Goal: Task Accomplishment & Management: Use online tool/utility

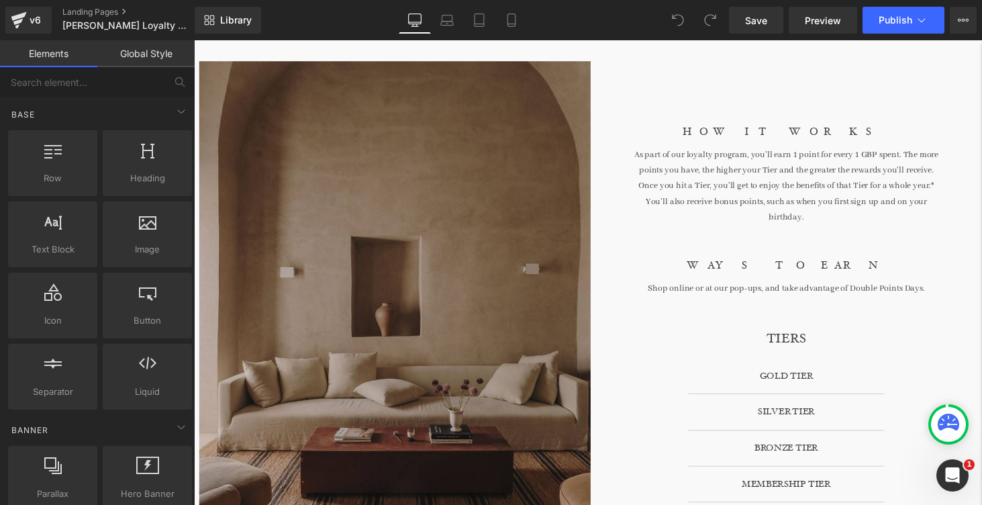
scroll to position [326, 0]
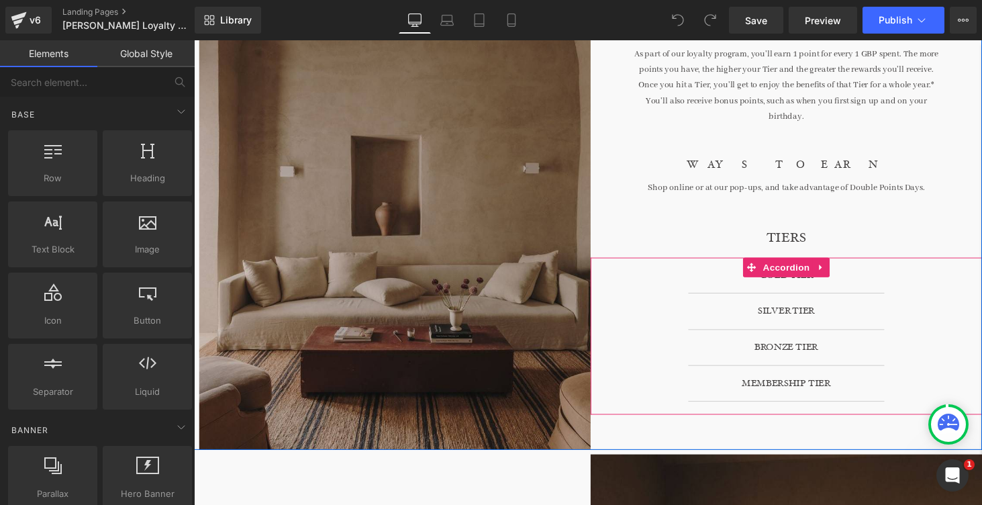
click at [802, 311] on div "SILVER TIER Heading" at bounding box center [804, 319] width 148 height 17
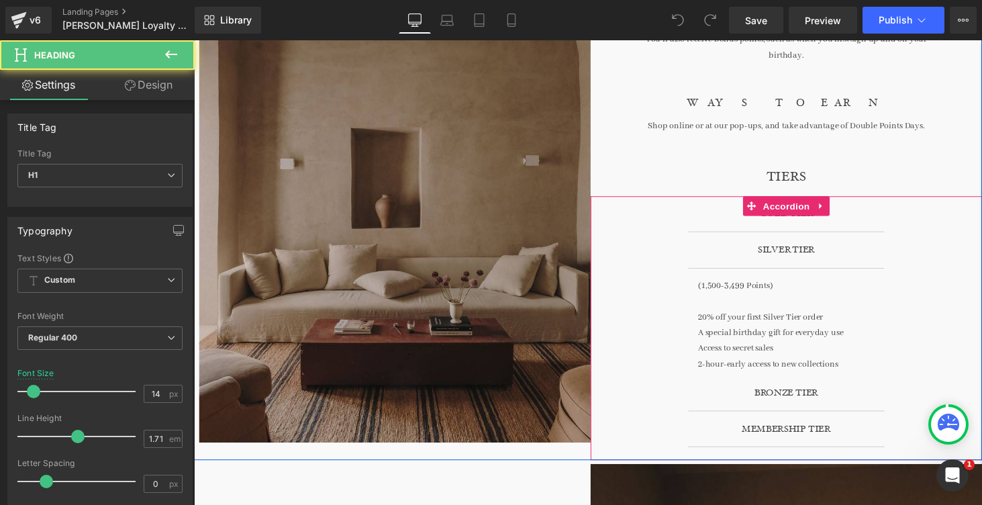
scroll to position [356, 0]
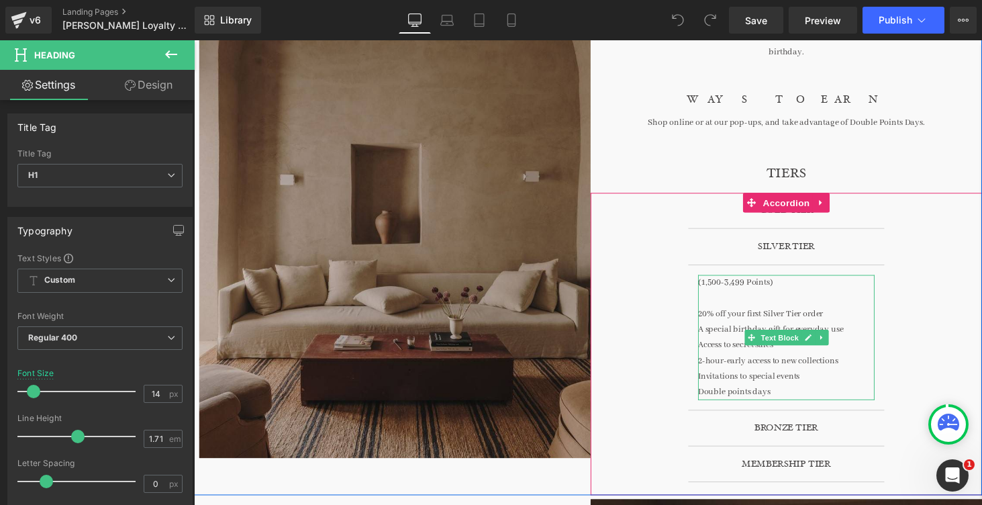
click at [730, 330] on p "A special birthday gift for everyday use" at bounding box center [805, 338] width 182 height 16
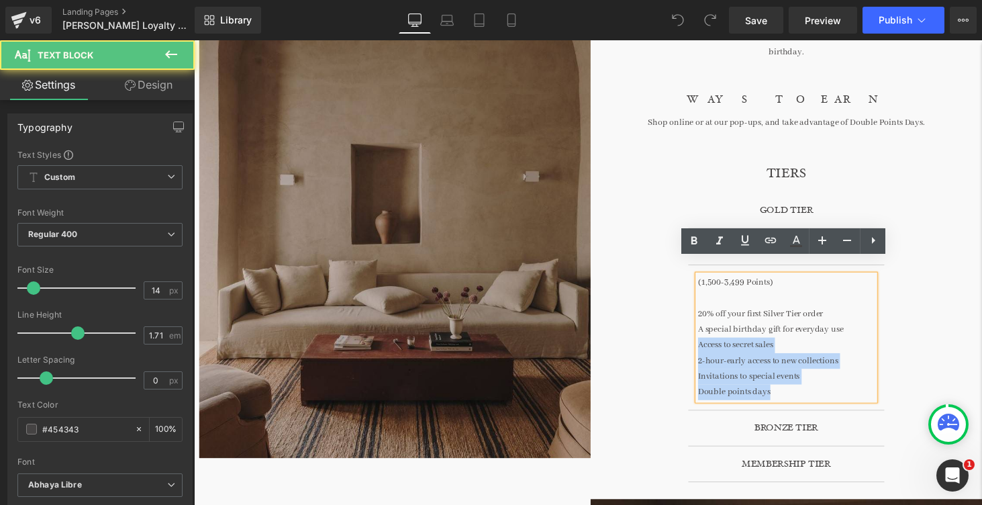
drag, startPoint x: 871, startPoint y: 320, endPoint x: 711, endPoint y: 320, distance: 159.8
click at [714, 320] on div "(1,500-3,499 Points) 20% off your first Silver Tier order A special birthday gi…" at bounding box center [805, 346] width 182 height 129
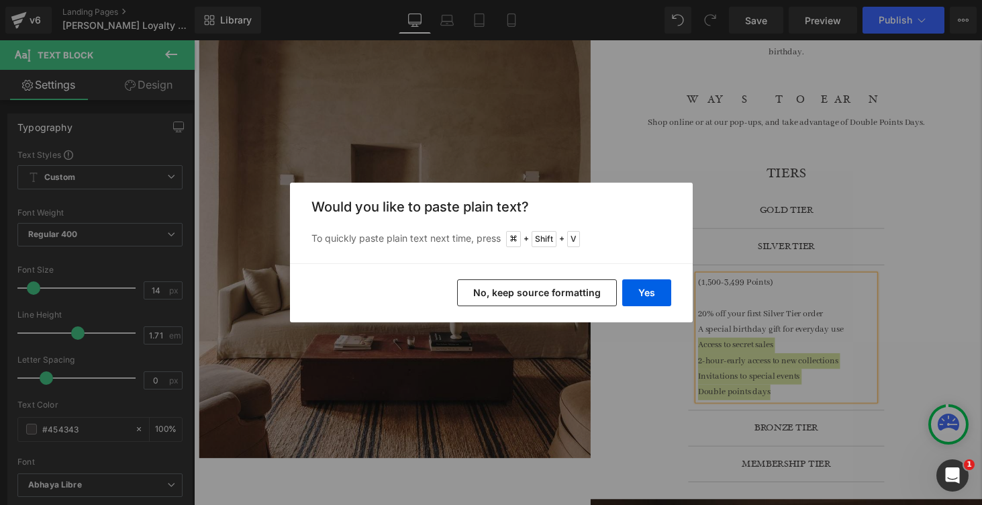
click at [780, 201] on div "Back to Library Insert Would you like to paste plain text? To quickly paste pla…" at bounding box center [491, 252] width 982 height 505
click at [799, 292] on div "Back to Library Insert Would you like to paste plain text? To quickly paste pla…" at bounding box center [491, 252] width 982 height 505
click at [818, 267] on div "Back to Library Insert Would you like to paste plain text? To quickly paste pla…" at bounding box center [491, 252] width 982 height 505
click at [752, 101] on div "Back to Library Insert Would you like to paste plain text? To quickly paste pla…" at bounding box center [491, 252] width 982 height 505
click at [754, 304] on div "Back to Library Insert Would you like to paste plain text? To quickly paste pla…" at bounding box center [491, 252] width 982 height 505
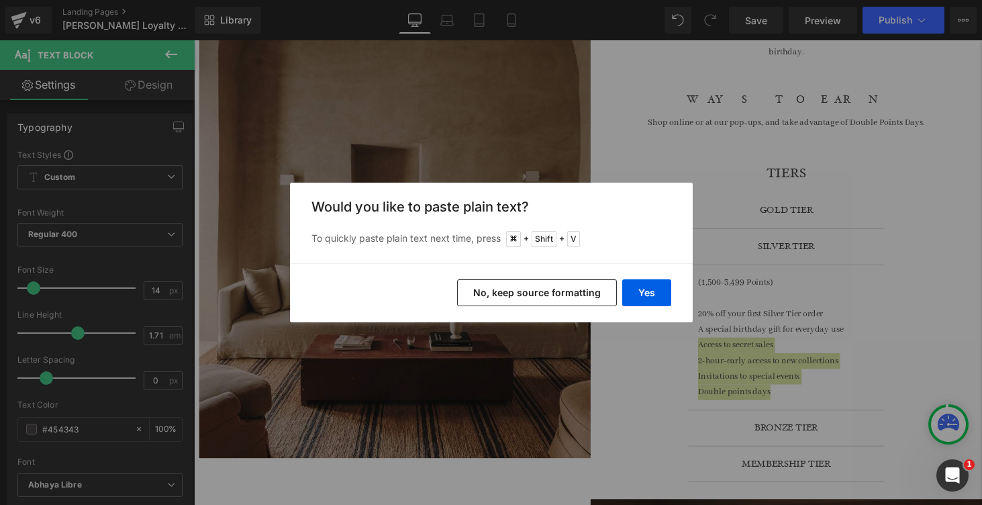
drag, startPoint x: 604, startPoint y: 297, endPoint x: 422, endPoint y: 264, distance: 184.7
click at [604, 297] on button "No, keep source formatting" at bounding box center [537, 292] width 160 height 27
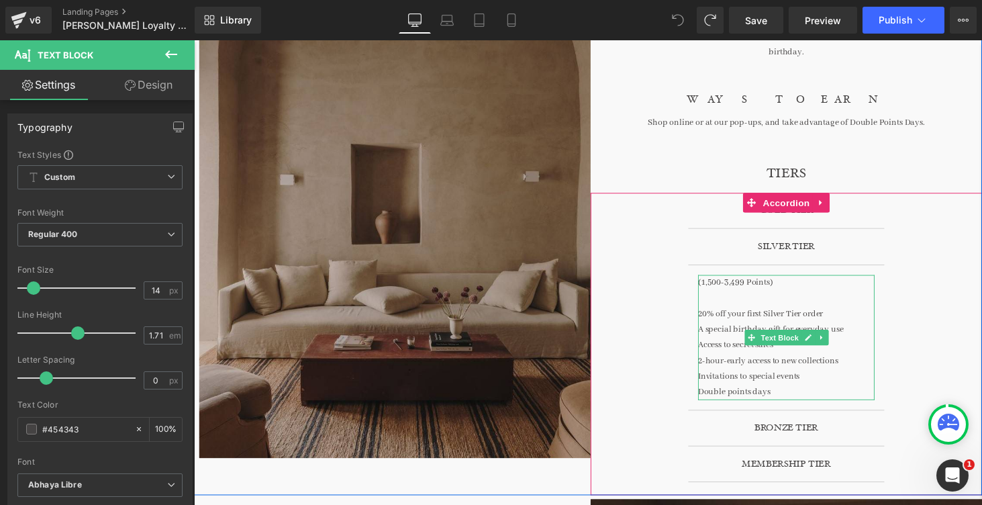
click at [793, 324] on div "(1,500-3,499 Points) 20% off your first Silver Tier order A special birthday gi…" at bounding box center [805, 346] width 182 height 129
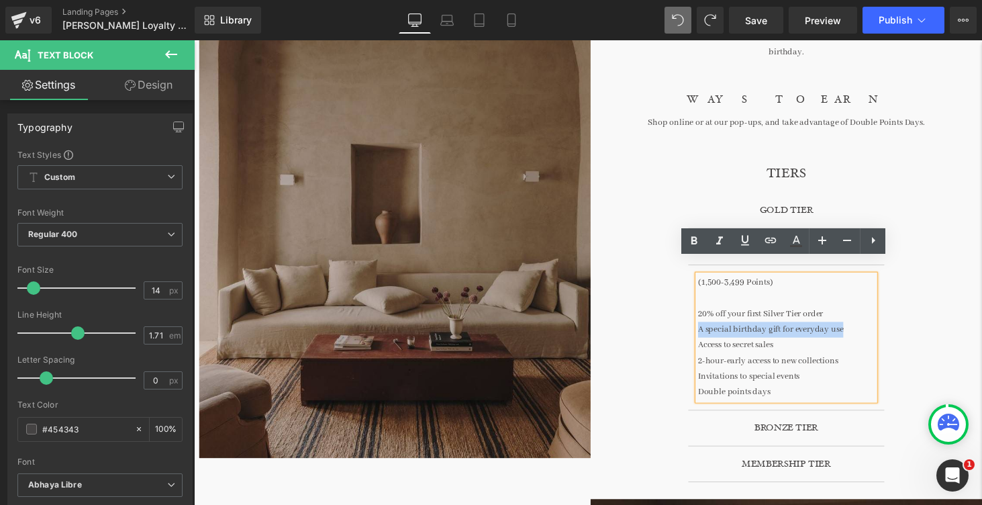
drag, startPoint x: 865, startPoint y: 323, endPoint x: 710, endPoint y: 323, distance: 155.1
click at [710, 323] on article "(1,500-3,499 Points) 20% off your first Silver Tier order A special birthday gi…" at bounding box center [804, 347] width 202 height 150
click at [790, 330] on p "A special birthday gift for everyday use" at bounding box center [805, 338] width 182 height 16
drag, startPoint x: 867, startPoint y: 324, endPoint x: 716, endPoint y: 324, distance: 151.0
click at [716, 330] on p "A special birthday gift for everyday use" at bounding box center [805, 338] width 182 height 16
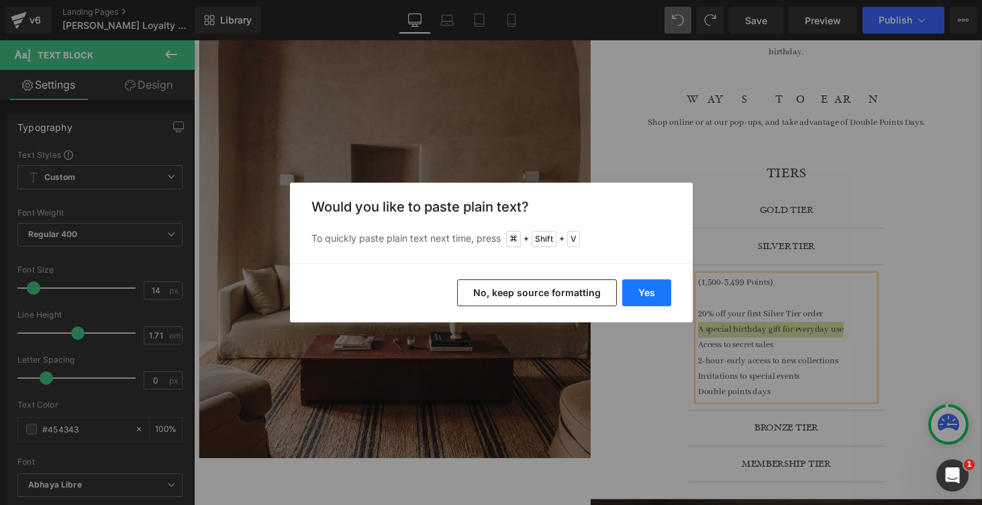
click at [648, 296] on button "Yes" at bounding box center [646, 292] width 49 height 27
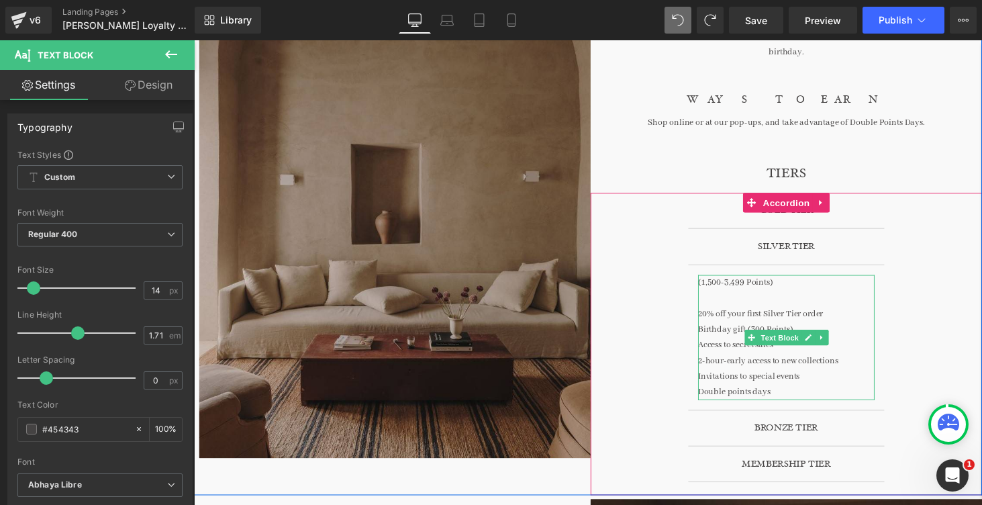
click at [773, 314] on p "20% off your first Silver Tier order" at bounding box center [805, 322] width 182 height 16
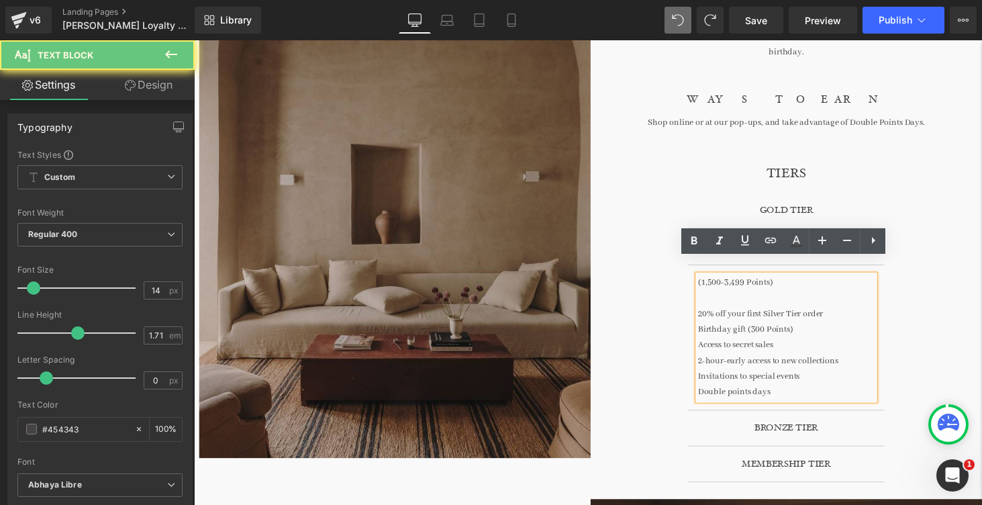
click at [771, 330] on p "Birthday gift (300 Points)" at bounding box center [805, 338] width 182 height 16
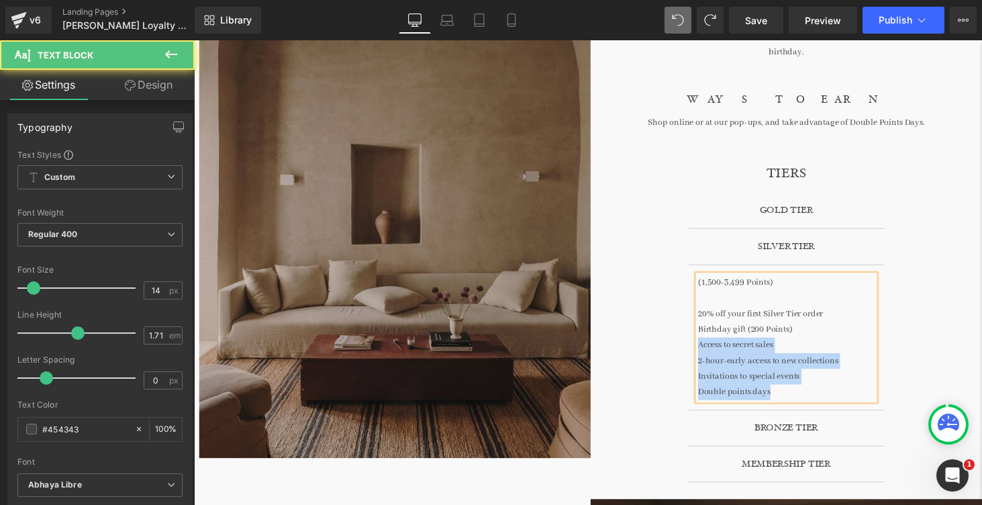
drag, startPoint x: 814, startPoint y: 320, endPoint x: 712, endPoint y: 324, distance: 102.1
click at [714, 324] on div "(1,500-3,499 Points) 20% off your first Silver Tier order Birthday gift (200 Po…" at bounding box center [805, 346] width 182 height 129
copy div "Access to secret sales 2-hour-early access to new collections Invitations to sp…"
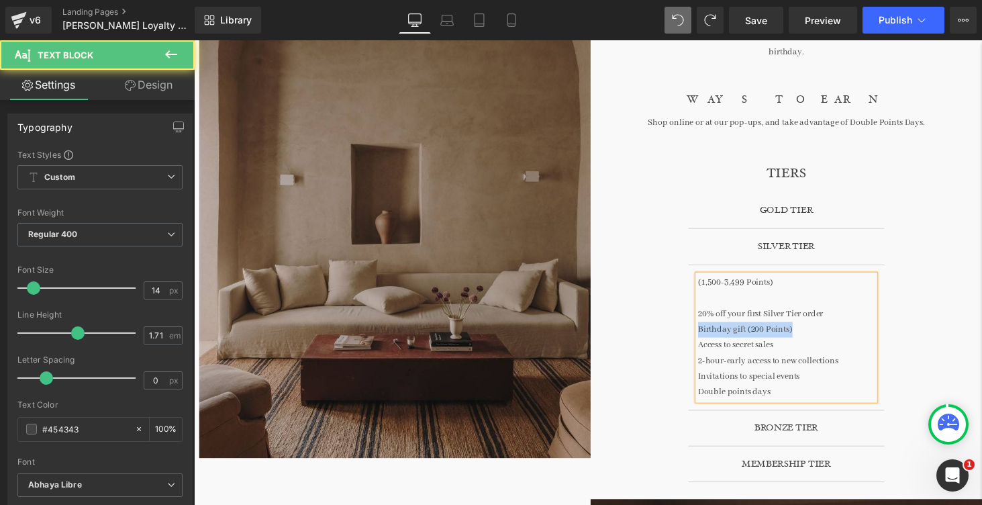
drag, startPoint x: 714, startPoint y: 324, endPoint x: 809, endPoint y: 324, distance: 95.3
click at [809, 330] on p "Birthday gift (200 Points)" at bounding box center [805, 338] width 182 height 16
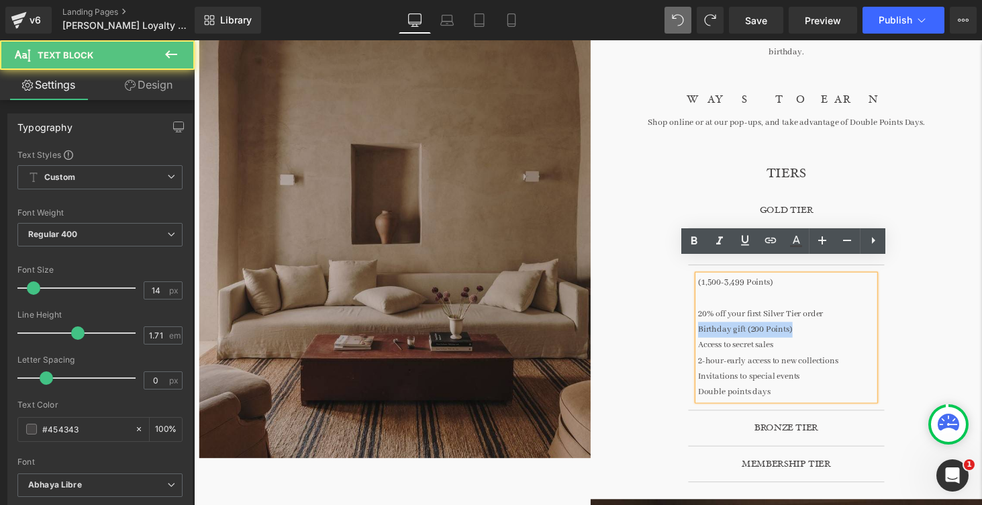
copy p "Birthday gift (200 Points)"
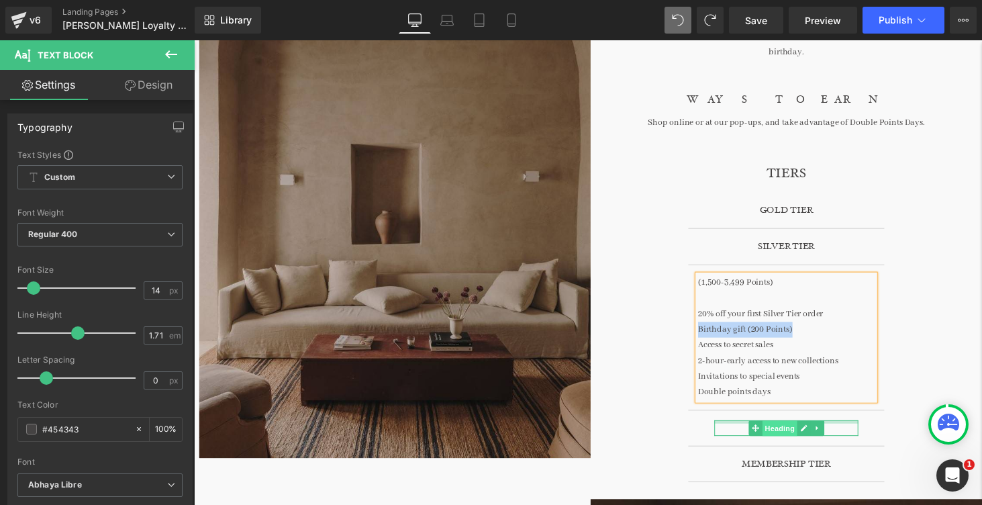
click at [814, 432] on div "BRONZE TIER Heading" at bounding box center [804, 440] width 148 height 16
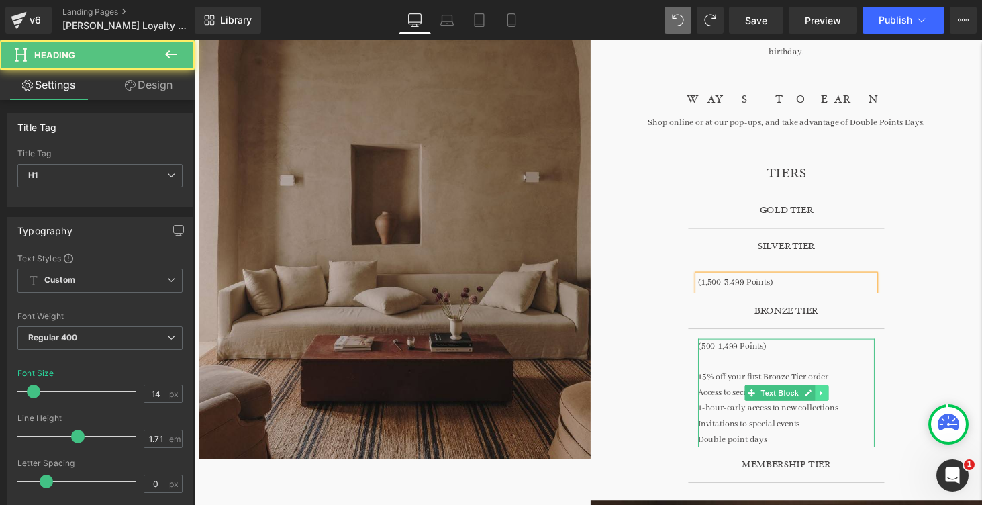
scroll to position [355, 0]
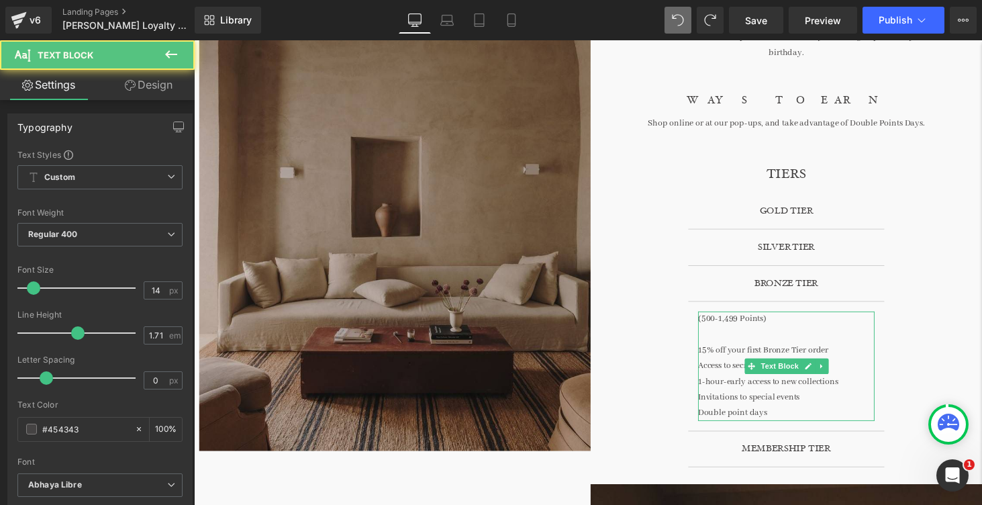
click at [764, 336] on p at bounding box center [805, 344] width 182 height 16
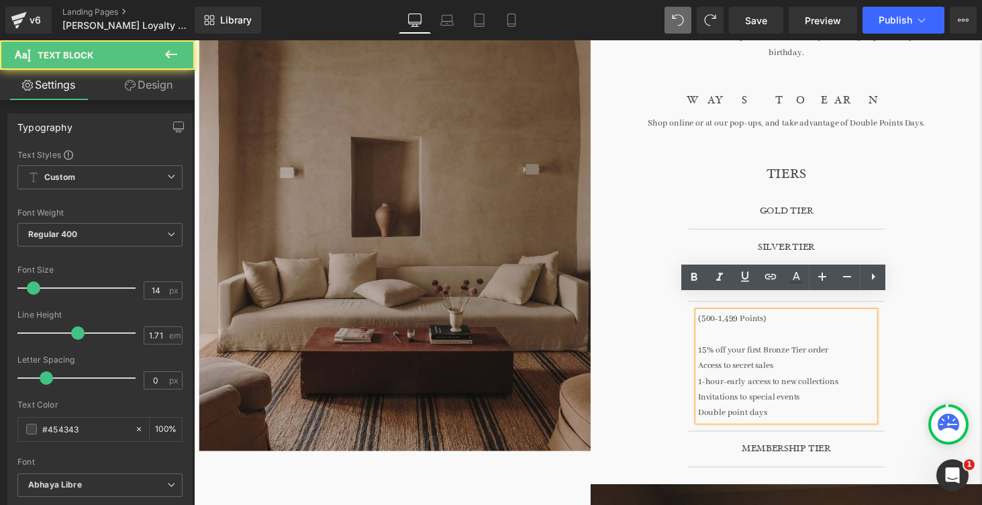
click at [846, 352] on p "15% off your first Bronze Tier order" at bounding box center [805, 360] width 182 height 16
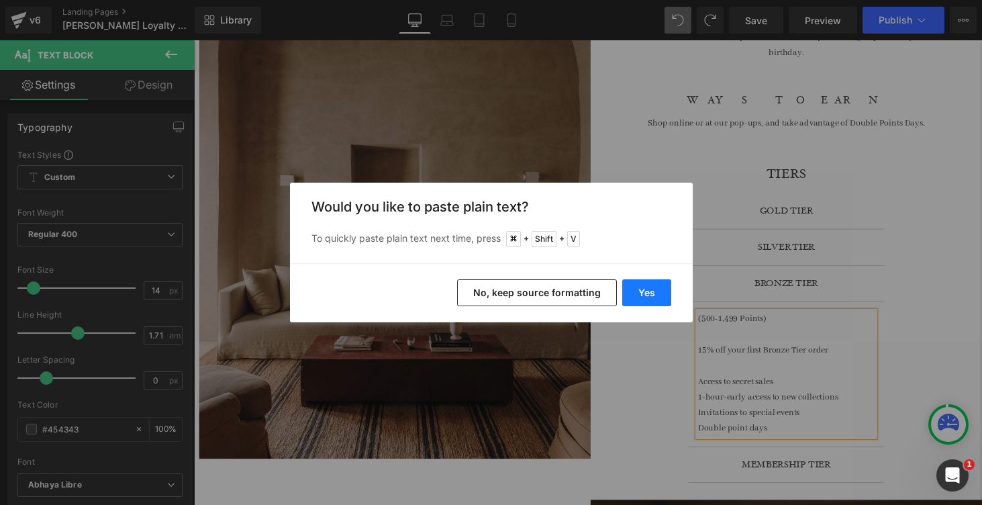
click at [648, 295] on button "Yes" at bounding box center [646, 292] width 49 height 27
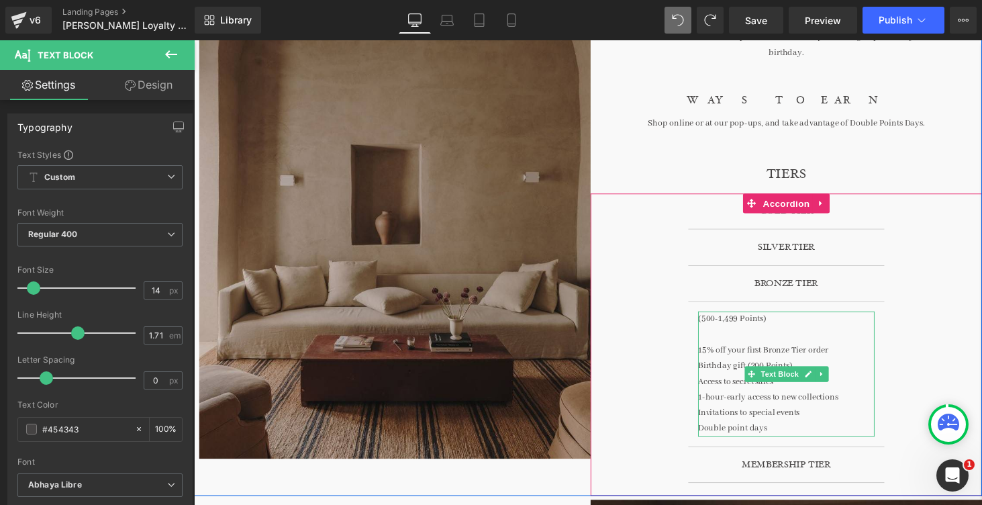
click at [775, 352] on p "15% off your first Bronze Tier order" at bounding box center [805, 360] width 182 height 16
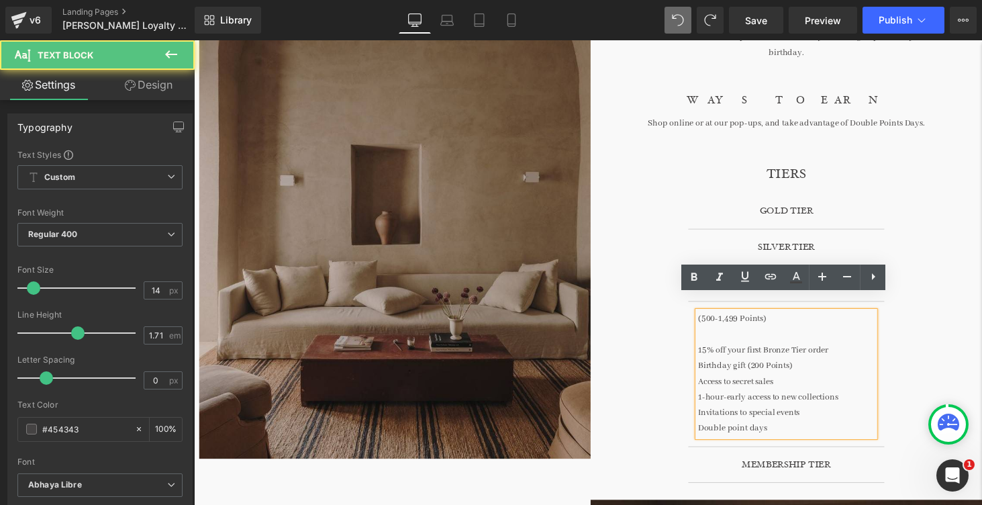
click at [769, 368] on p "Birthday gift (200 Points)" at bounding box center [805, 376] width 182 height 16
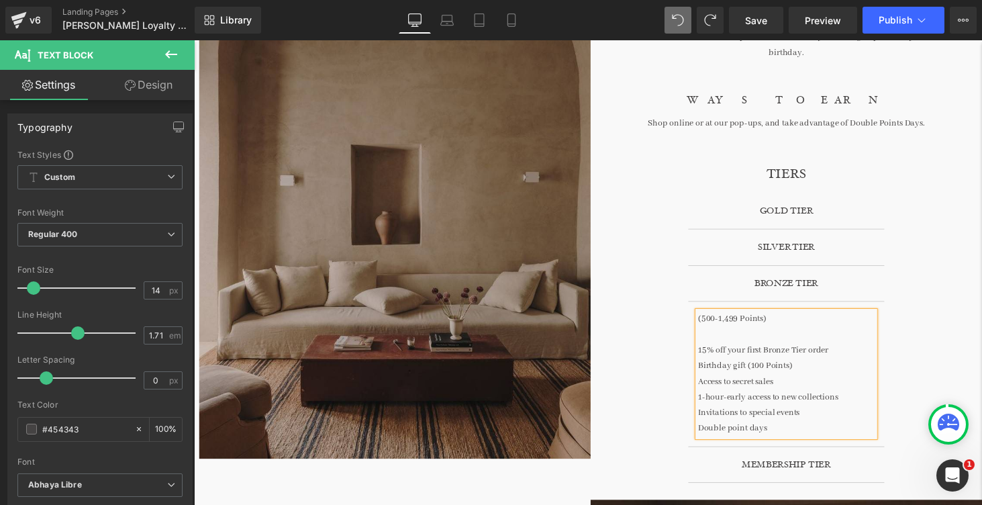
click at [816, 469] on div "MEMBERSHIP TIER Heading" at bounding box center [804, 477] width 148 height 16
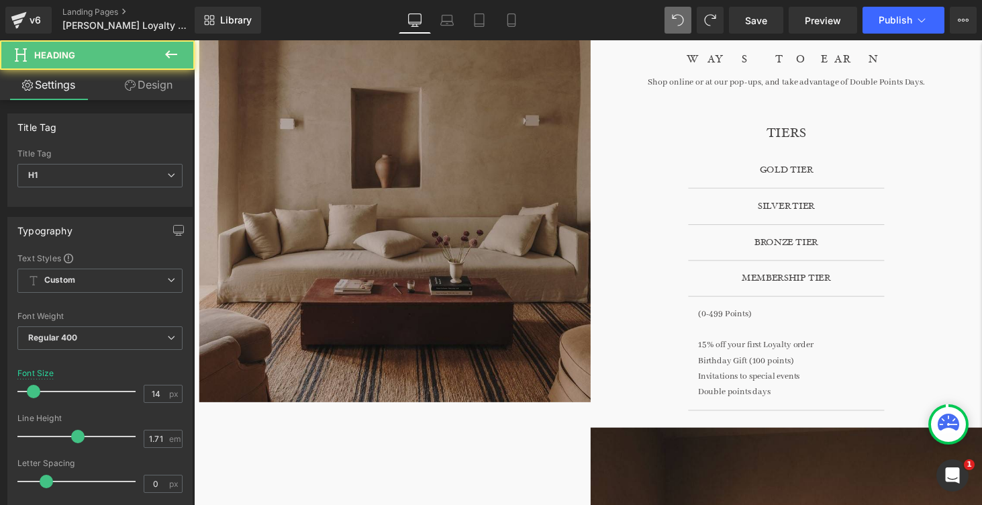
scroll to position [394, 0]
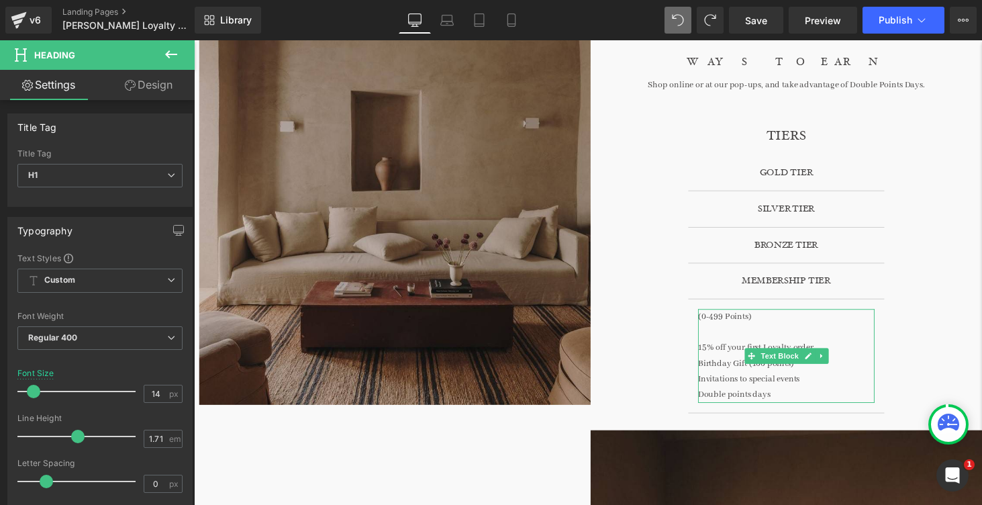
click at [755, 366] on p "Birthday Gift (100 points)" at bounding box center [805, 374] width 182 height 16
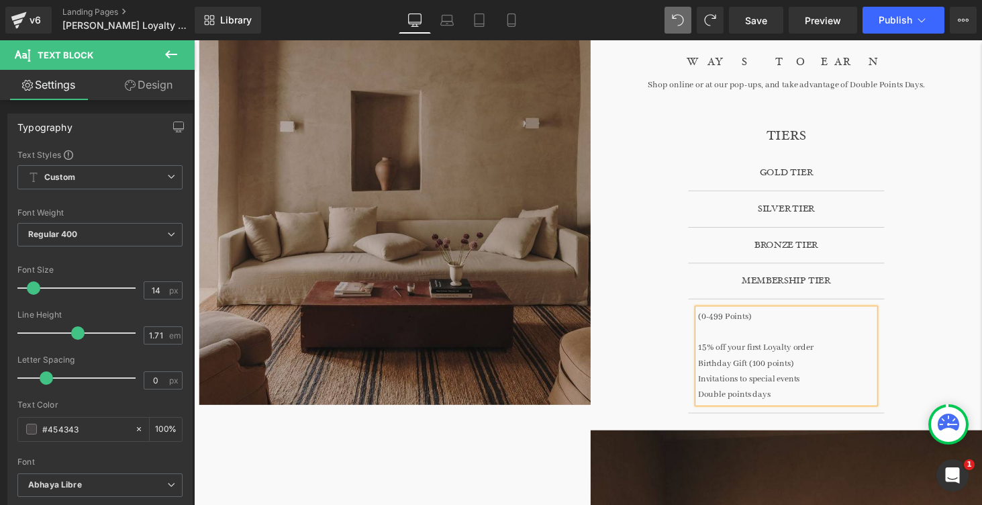
click at [757, 366] on p "Birthday Gift (100 points)" at bounding box center [805, 374] width 182 height 16
click at [820, 244] on div "BRONZE TIER Heading" at bounding box center [804, 252] width 148 height 16
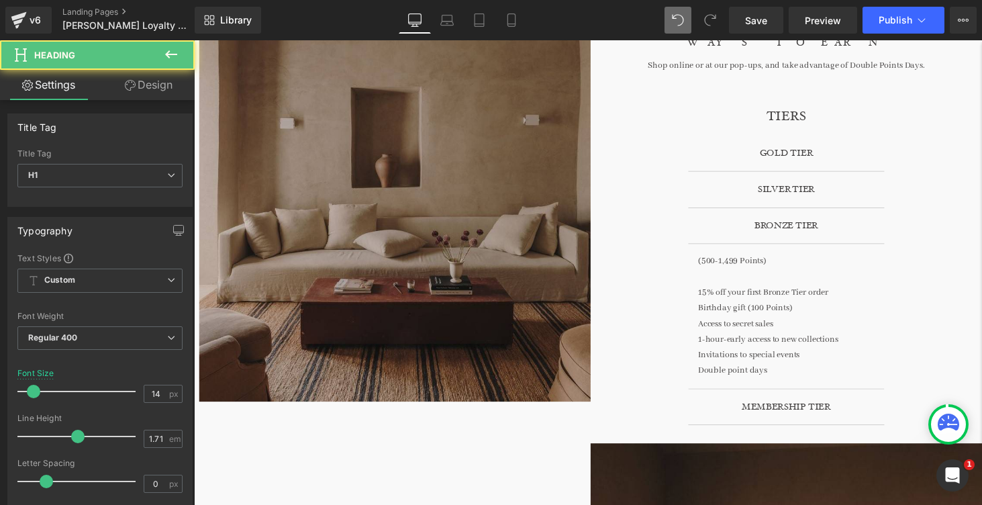
scroll to position [410, 0]
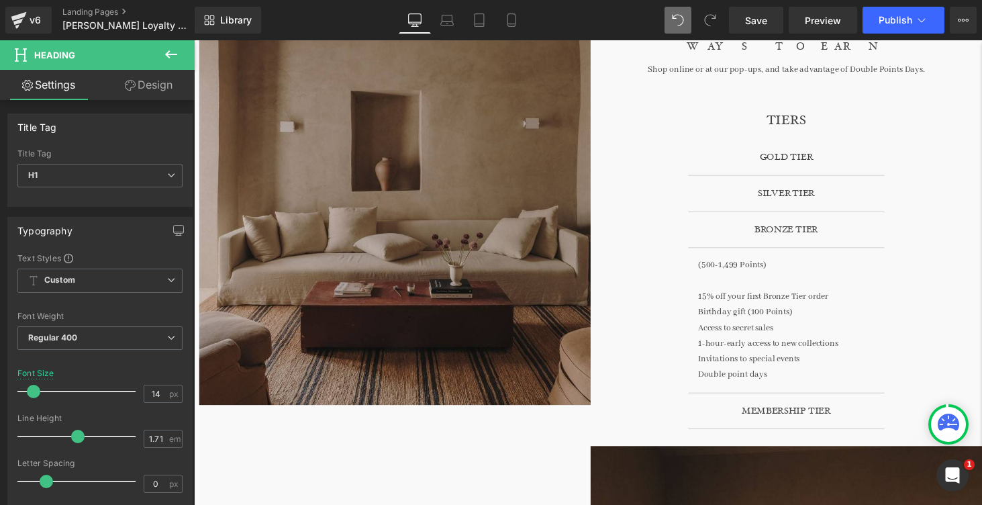
click at [810, 190] on div "SILVER TIER Heading" at bounding box center [804, 198] width 148 height 17
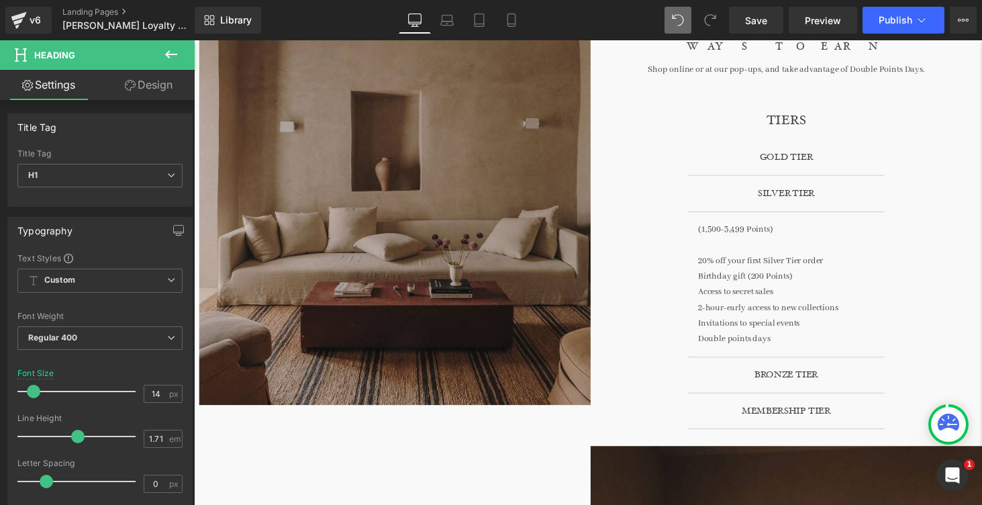
click at [824, 157] on icon at bounding box center [822, 161] width 7 height 8
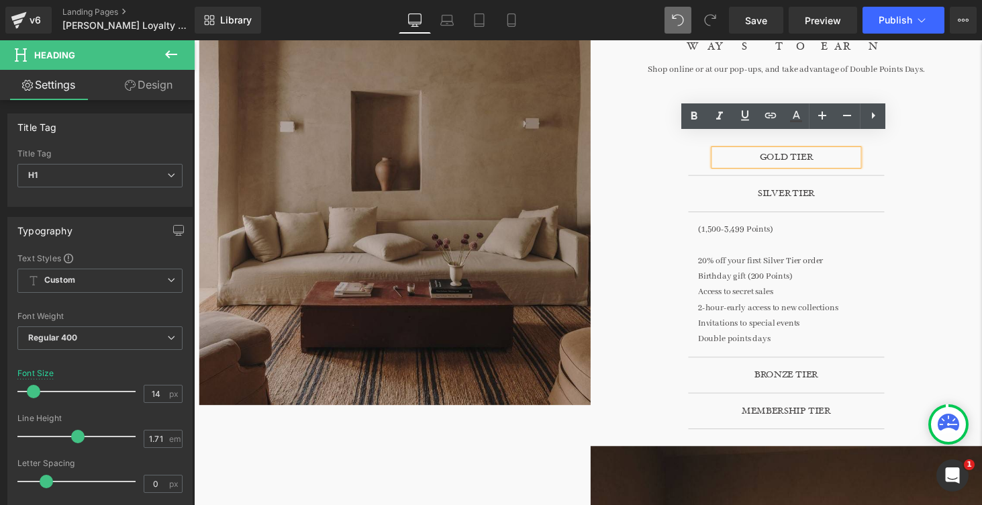
click at [944, 156] on div "GOLD TIER Heading (3500+ Points) 15% off all Gold Tier orders Free shipping and…" at bounding box center [804, 298] width 403 height 311
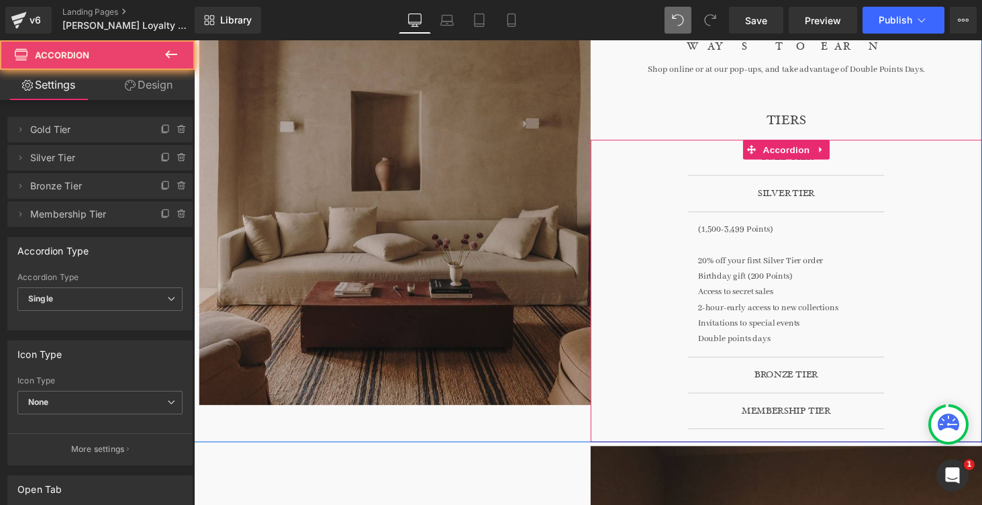
click at [881, 149] on div "GOLD TIER Heading" at bounding box center [804, 161] width 202 height 37
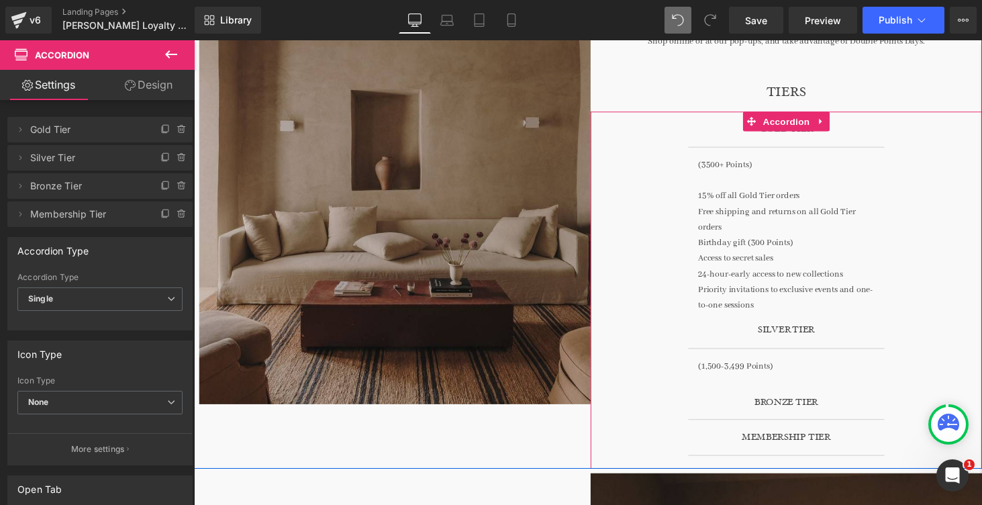
scroll to position [434, 0]
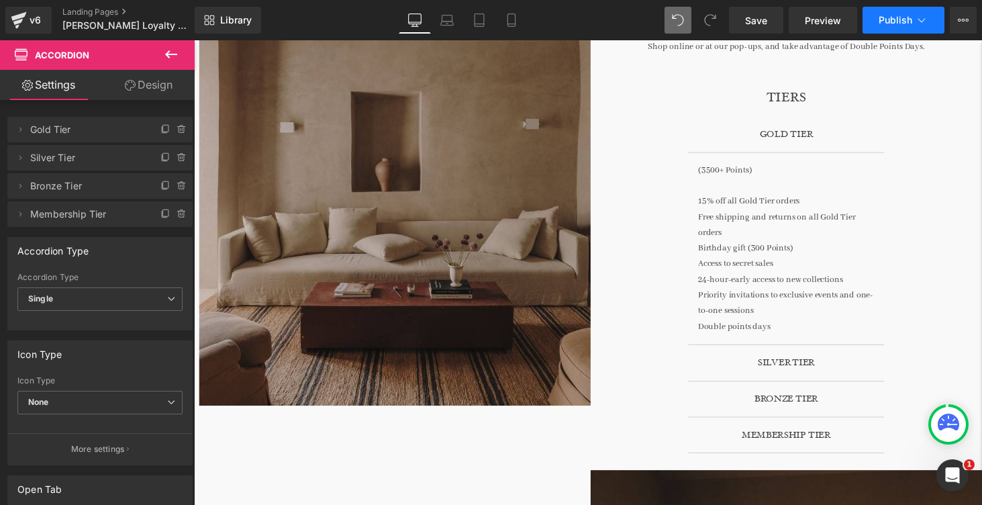
click at [895, 19] on span "Publish" at bounding box center [896, 20] width 34 height 11
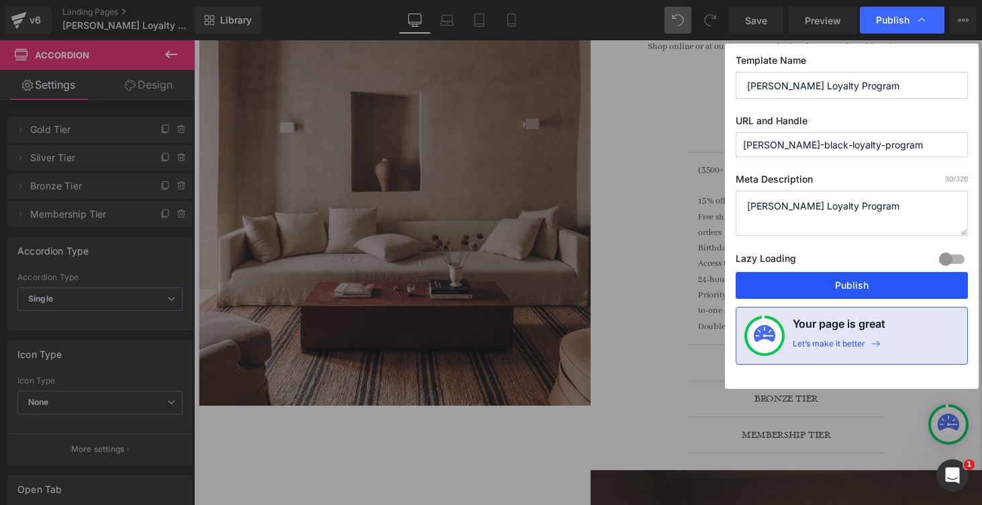
click at [893, 290] on button "Publish" at bounding box center [852, 285] width 232 height 27
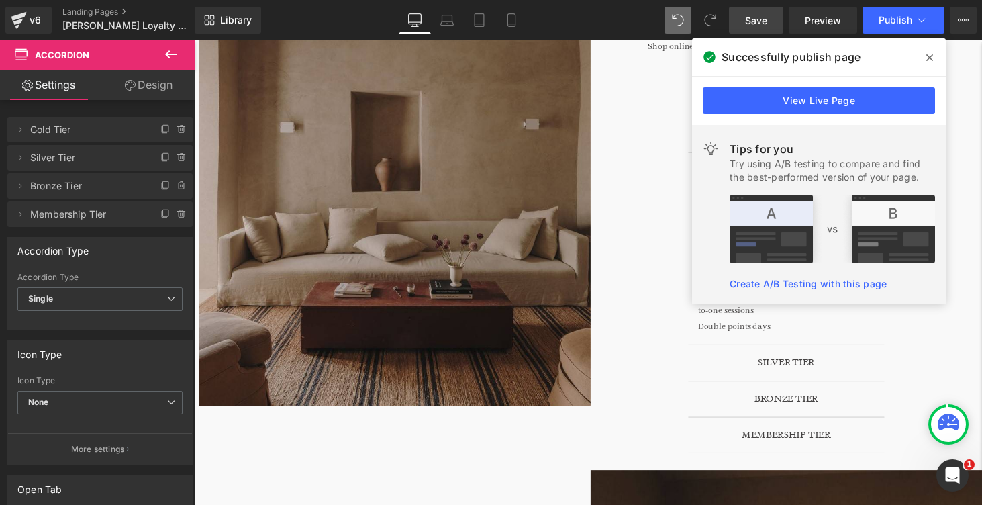
click at [761, 22] on span "Save" at bounding box center [756, 20] width 22 height 14
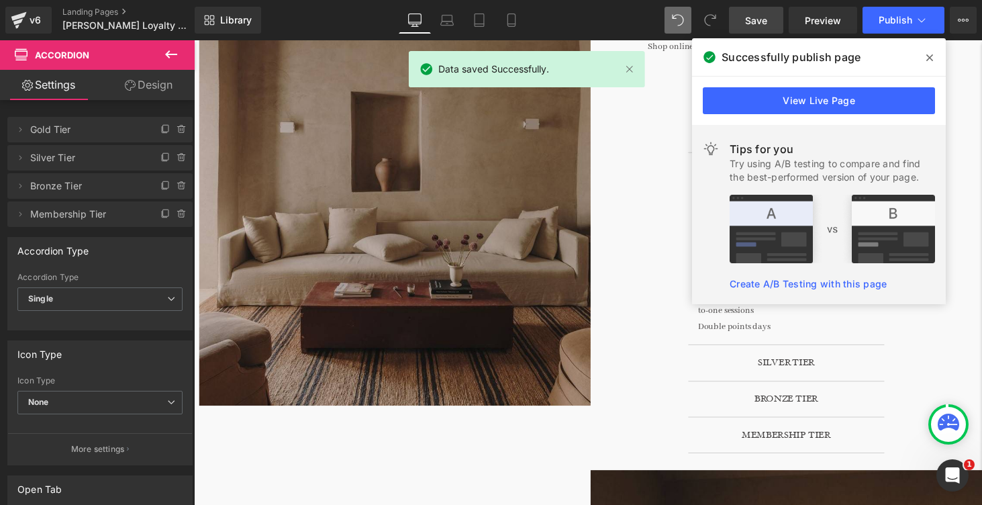
click at [926, 55] on icon at bounding box center [929, 57] width 7 height 11
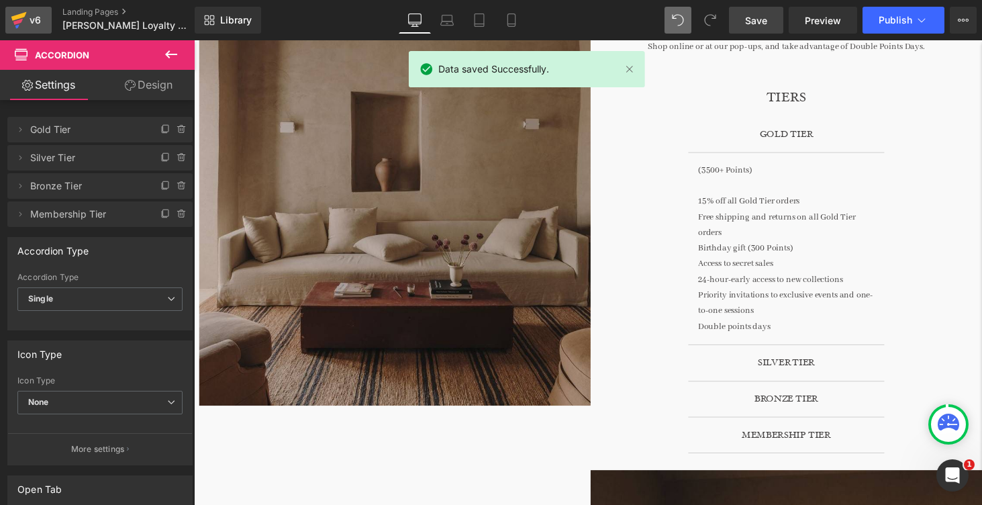
click at [18, 16] on icon at bounding box center [18, 16] width 15 height 9
